Goal: Task Accomplishment & Management: Use online tool/utility

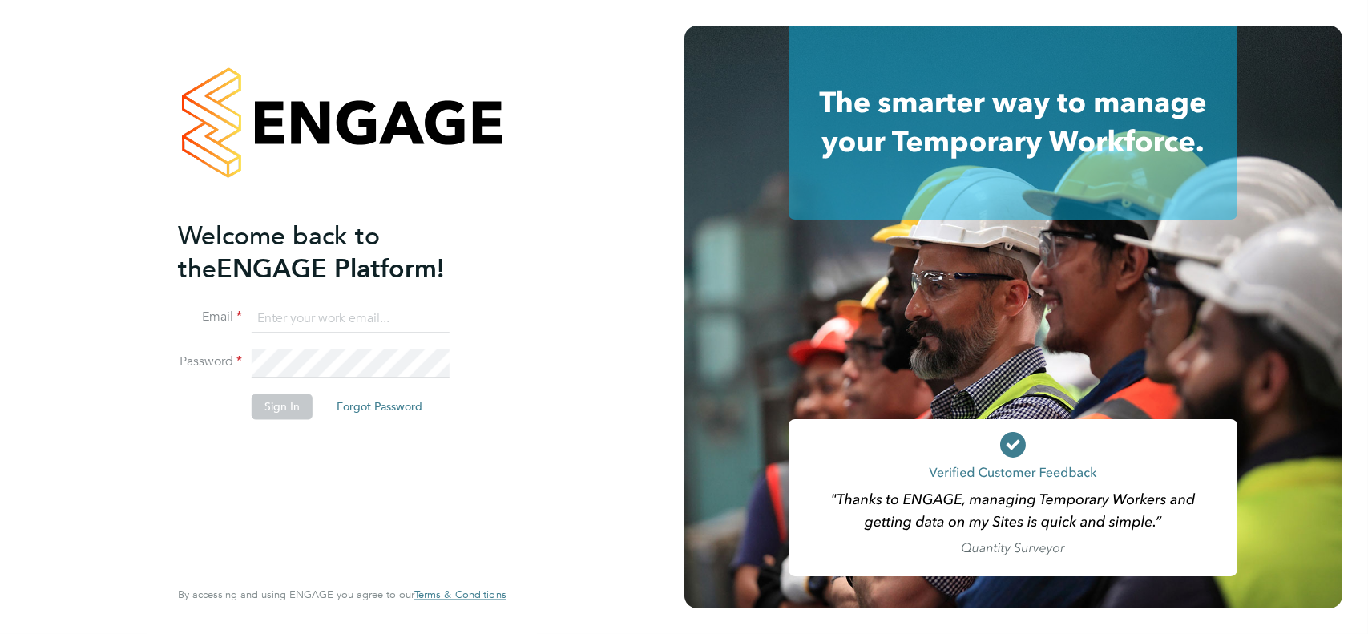
type input "colin2009999@googlemail.com"
click at [272, 405] on button "Sign In" at bounding box center [282, 406] width 61 height 26
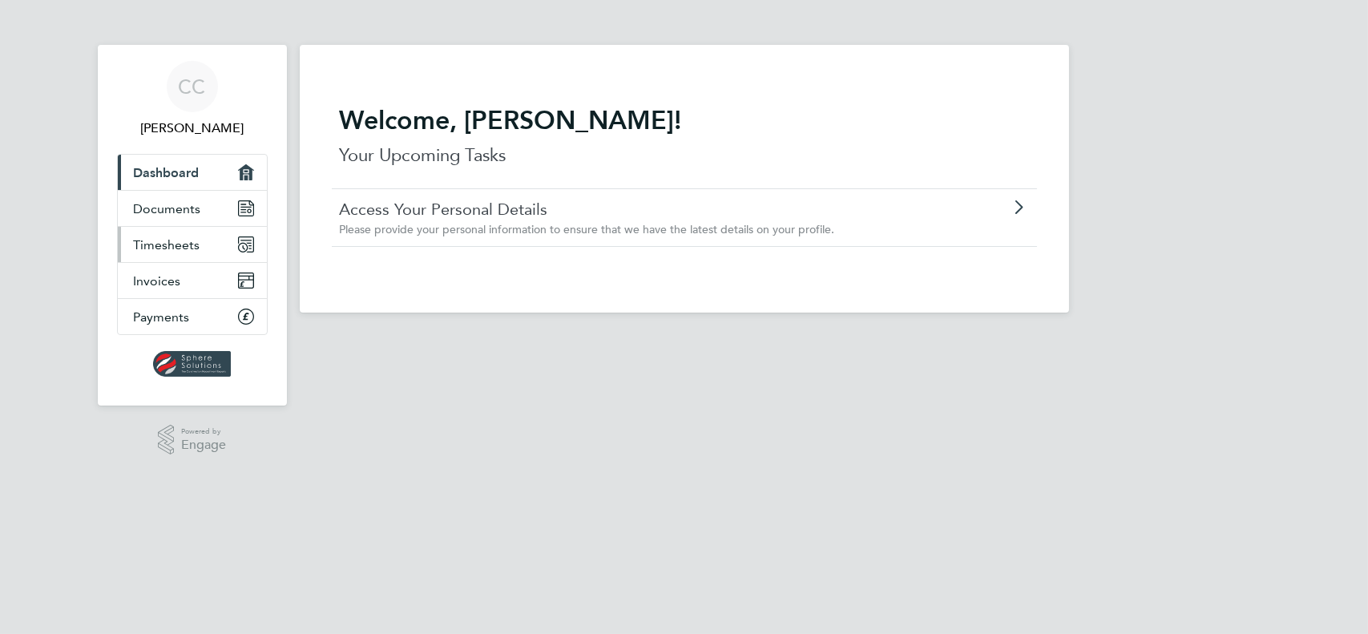
click at [172, 234] on link "Timesheets" at bounding box center [192, 244] width 149 height 35
